Goal: Information Seeking & Learning: Learn about a topic

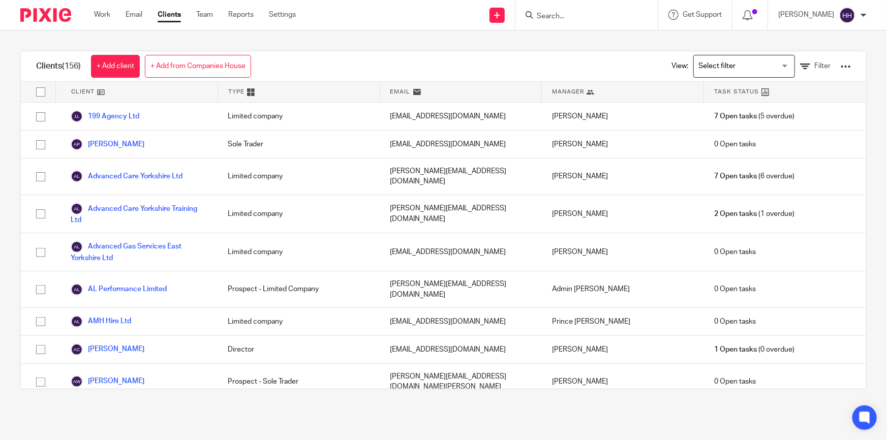
click at [570, 17] on input "Search" at bounding box center [581, 16] width 91 height 9
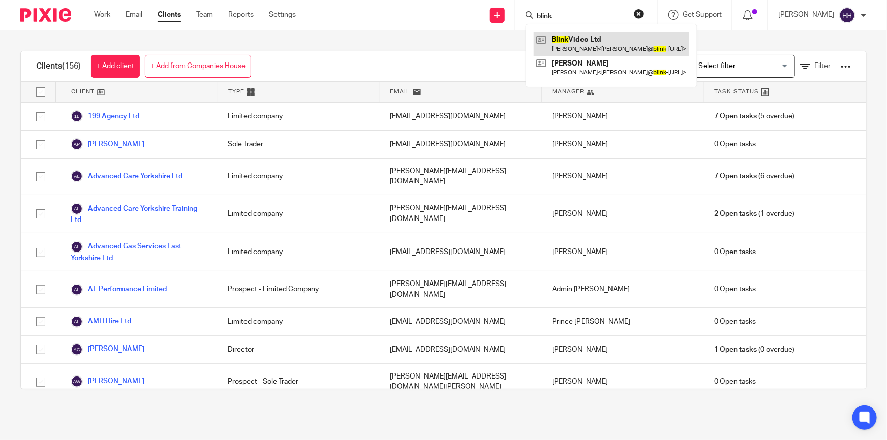
type input "blink"
click at [581, 35] on link at bounding box center [612, 43] width 156 height 23
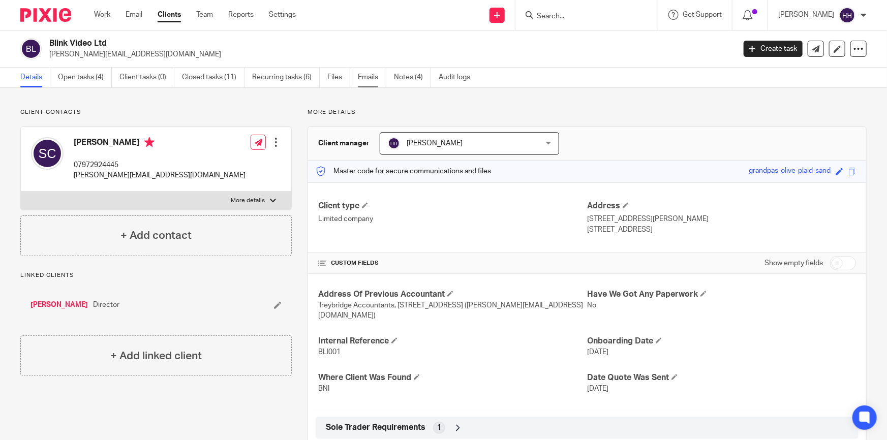
click at [374, 75] on link "Emails" at bounding box center [372, 78] width 28 height 20
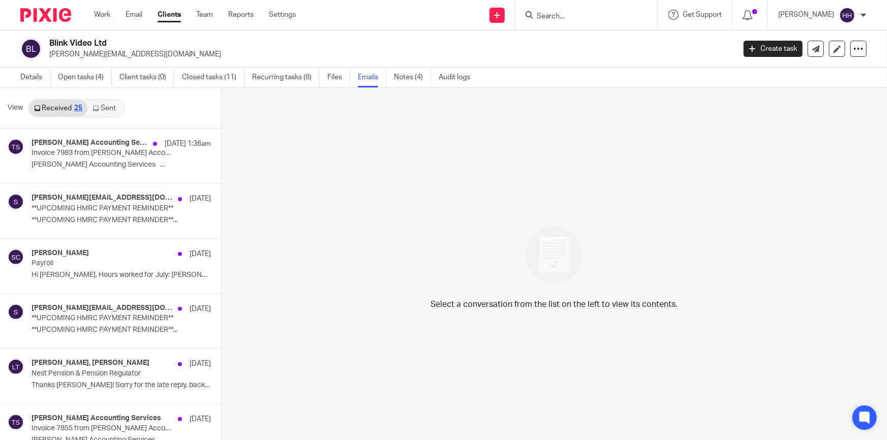
click at [104, 105] on link "Sent" at bounding box center [105, 108] width 36 height 16
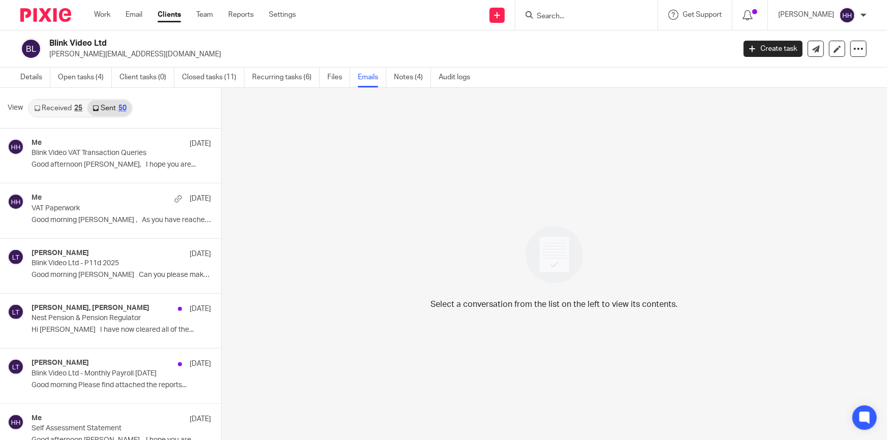
click at [65, 104] on link "Received 25" at bounding box center [58, 108] width 58 height 16
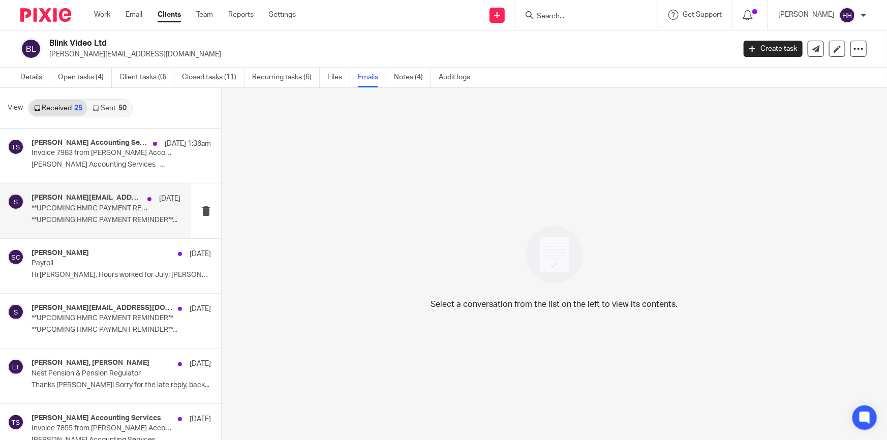
scroll to position [1, 0]
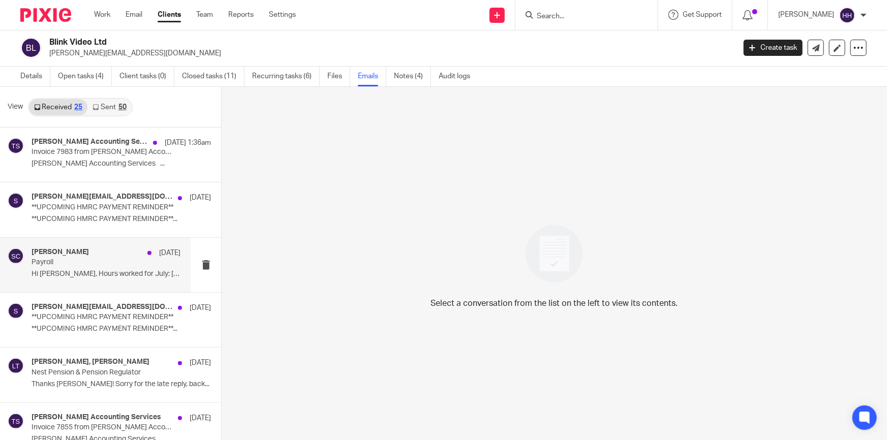
click at [98, 245] on div "[PERSON_NAME] [DATE] Payroll Hi [PERSON_NAME], Hours worked for July: [PERSON_N…" at bounding box center [95, 265] width 191 height 54
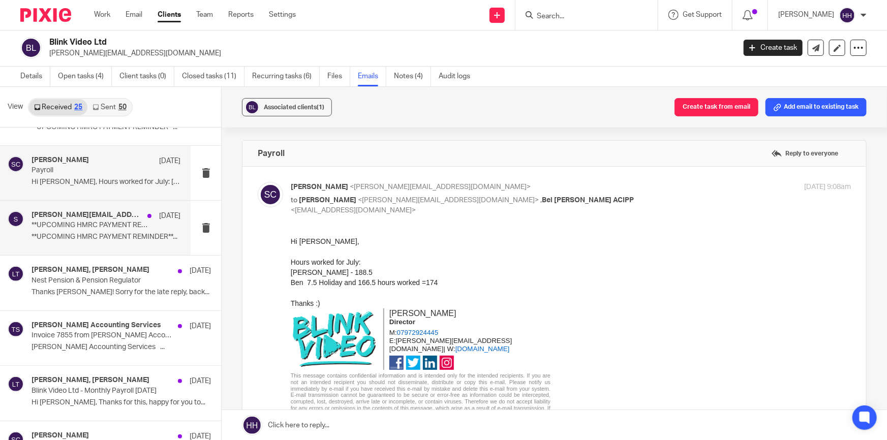
scroll to position [138, 0]
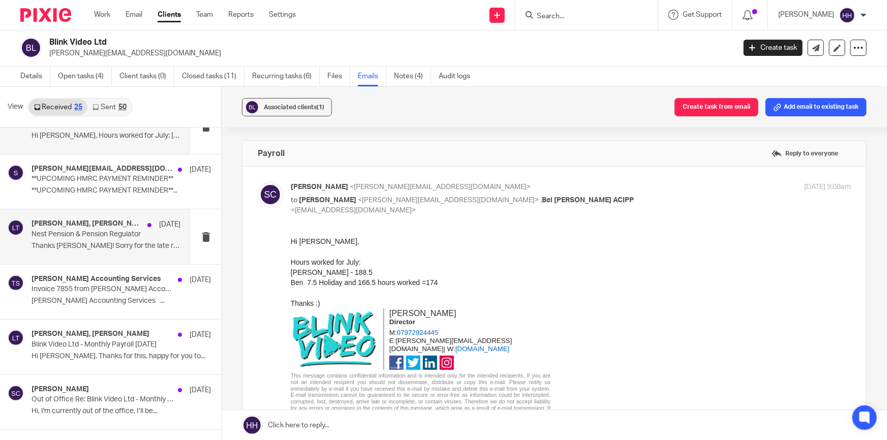
click at [102, 230] on p "Nest Pension & Pension Regulator" at bounding box center [91, 234] width 119 height 9
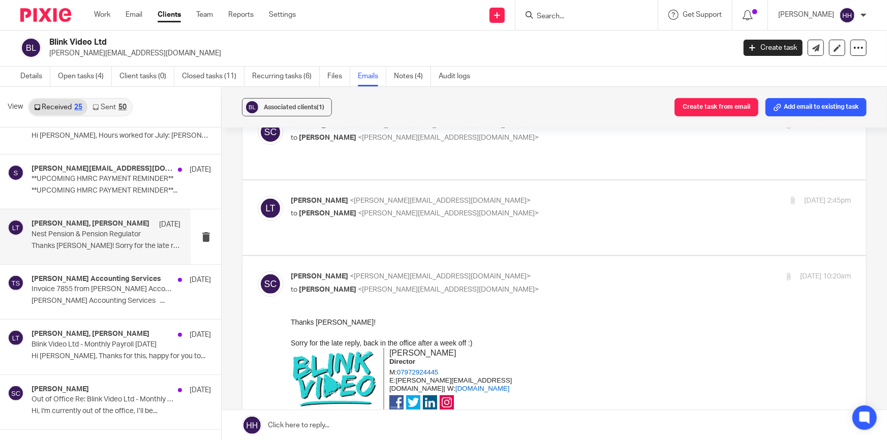
click at [111, 107] on link "Sent 50" at bounding box center [109, 107] width 44 height 16
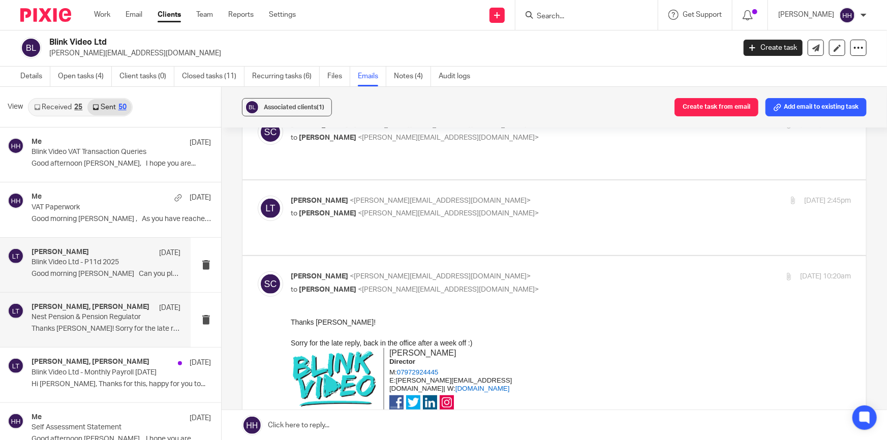
click at [96, 243] on div "[PERSON_NAME] [DATE] Blink Video Ltd - P11d 2025 Good morning [PERSON_NAME] Can…" at bounding box center [95, 265] width 191 height 54
click at [82, 259] on p "Blink Video Ltd - P11d 2025" at bounding box center [91, 262] width 119 height 9
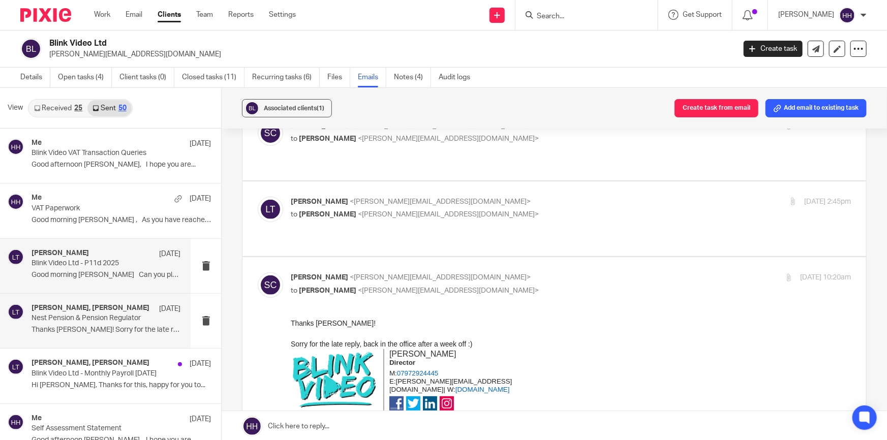
click at [76, 262] on p "Blink Video Ltd - P11d 2025" at bounding box center [91, 263] width 119 height 9
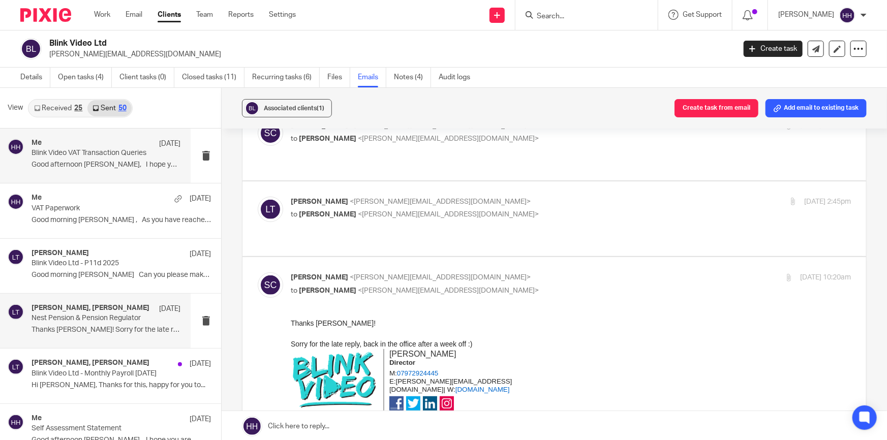
click at [98, 173] on div "Me [DATE] Blink Video VAT Transaction Queries Good afternoon [PERSON_NAME], I h…" at bounding box center [106, 156] width 149 height 34
click at [53, 109] on link "Received 25" at bounding box center [58, 108] width 58 height 16
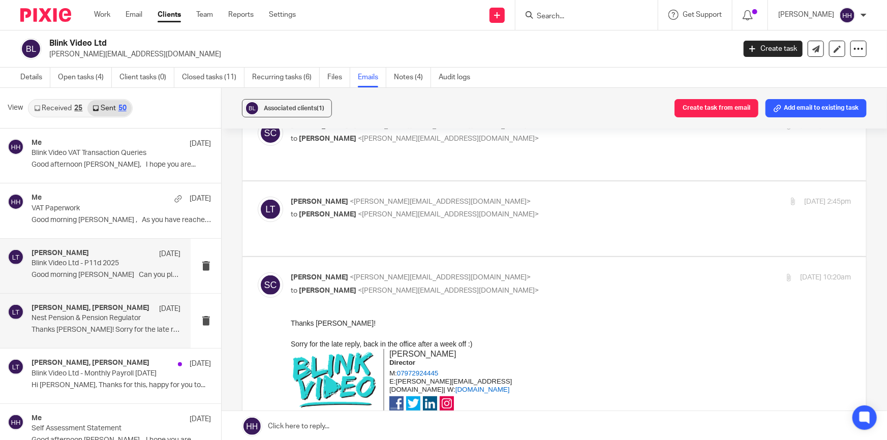
click at [91, 269] on div "[PERSON_NAME] [DATE] Blink Video Ltd - P11d 2025 Good morning [PERSON_NAME] Can…" at bounding box center [106, 266] width 149 height 34
